Goal: Transaction & Acquisition: Purchase product/service

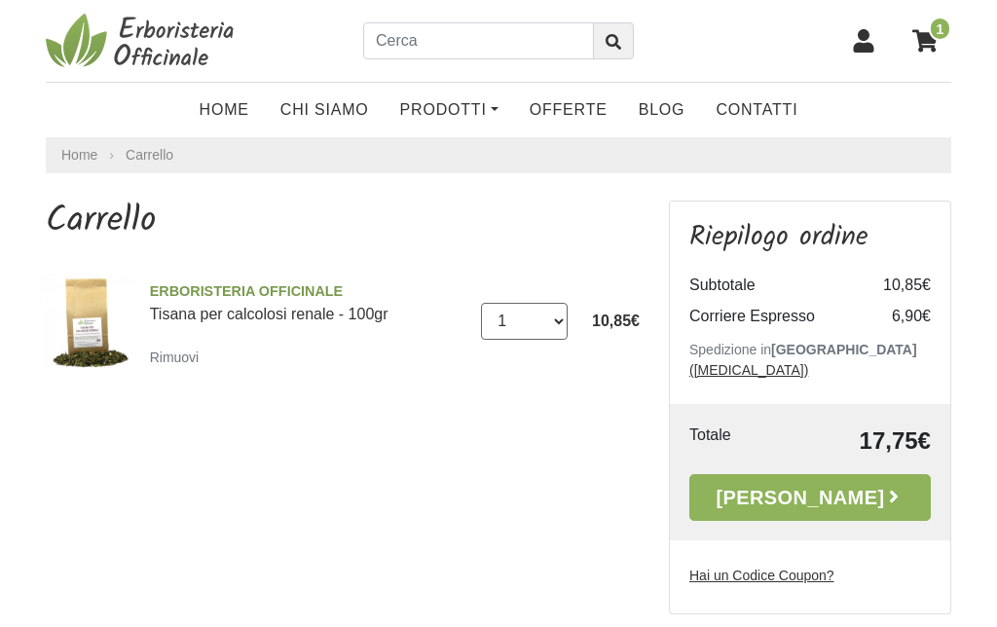
click at [557, 327] on select "0 ([GEOGRAPHIC_DATA]) 1 2 3 4 5 6 7 8 9 10 11 12 13 14 15 16 17" at bounding box center [524, 321] width 87 height 37
select select "7"
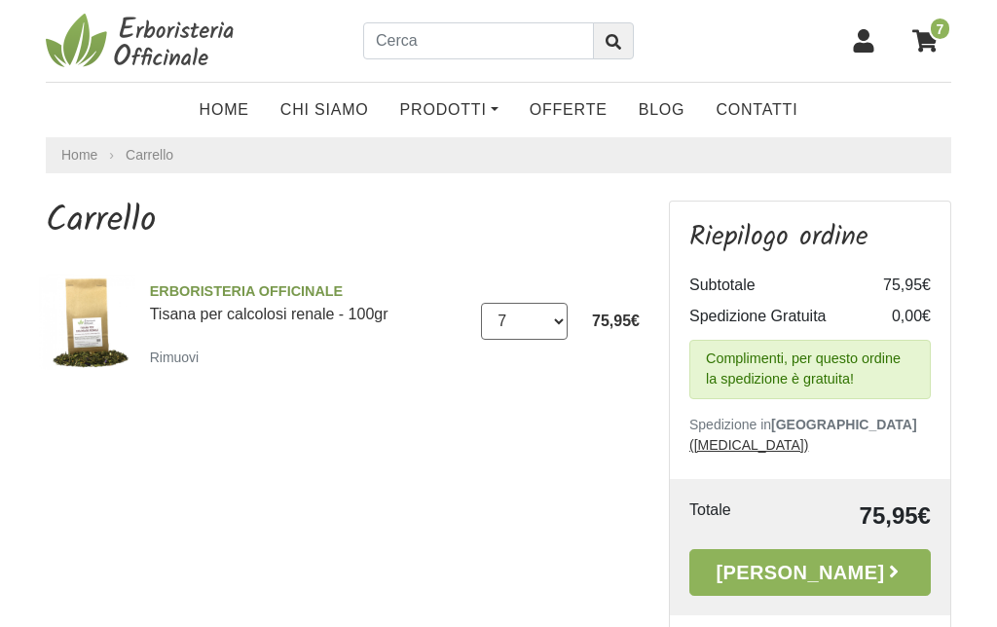
click at [555, 317] on select "0 ([GEOGRAPHIC_DATA]) 1 2 3 4 5 6 7 8 9 10 11 12 13 14 15 16 17" at bounding box center [524, 321] width 87 height 37
select select "3"
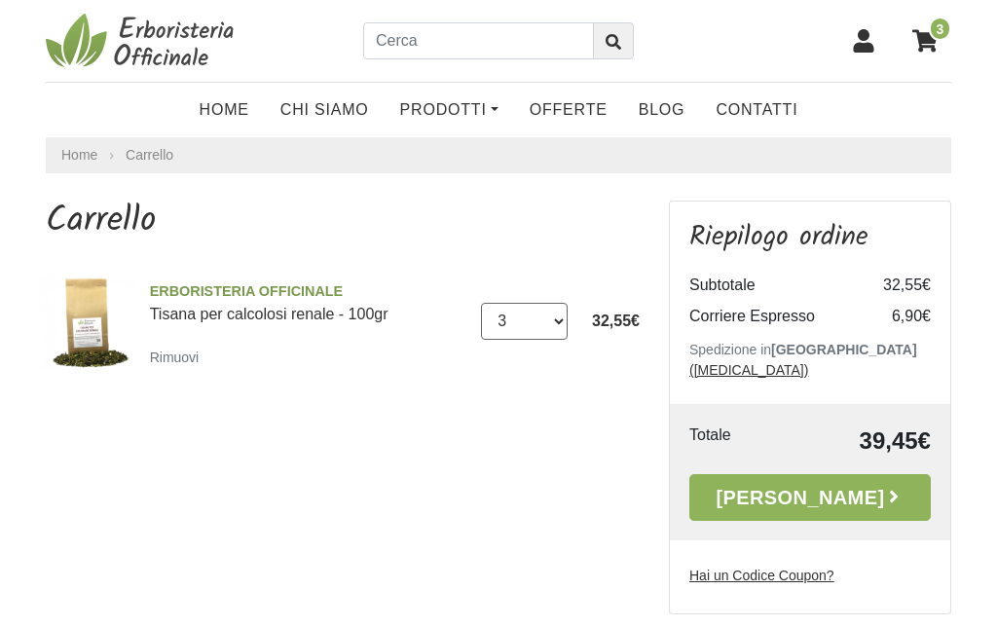
click at [560, 320] on select "0 ([GEOGRAPHIC_DATA]) 1 2 3 4 5 6 7 8 9 10 11 12 13 14 15 16 17" at bounding box center [524, 321] width 87 height 37
select select "4"
